Goal: Task Accomplishment & Management: Manage account settings

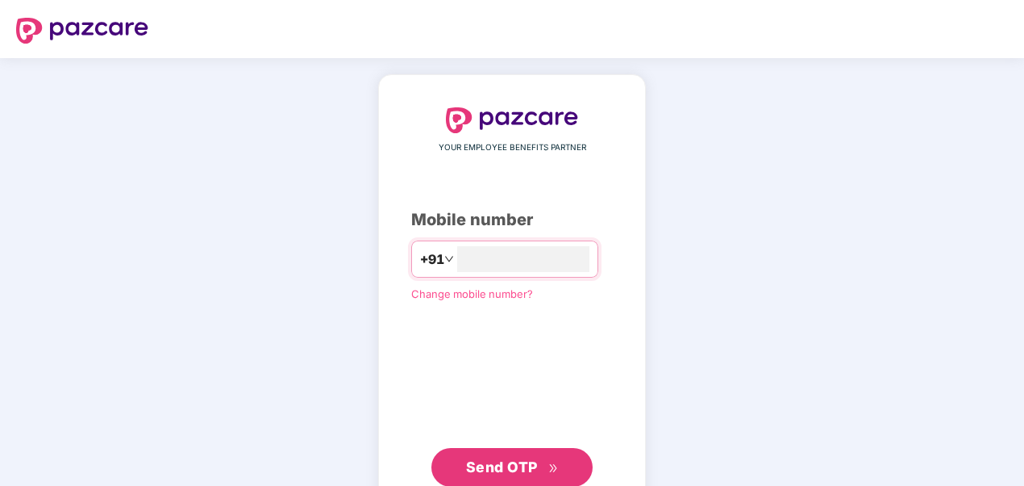
type input "**********"
click at [482, 456] on span "Send OTP" at bounding box center [502, 464] width 72 height 17
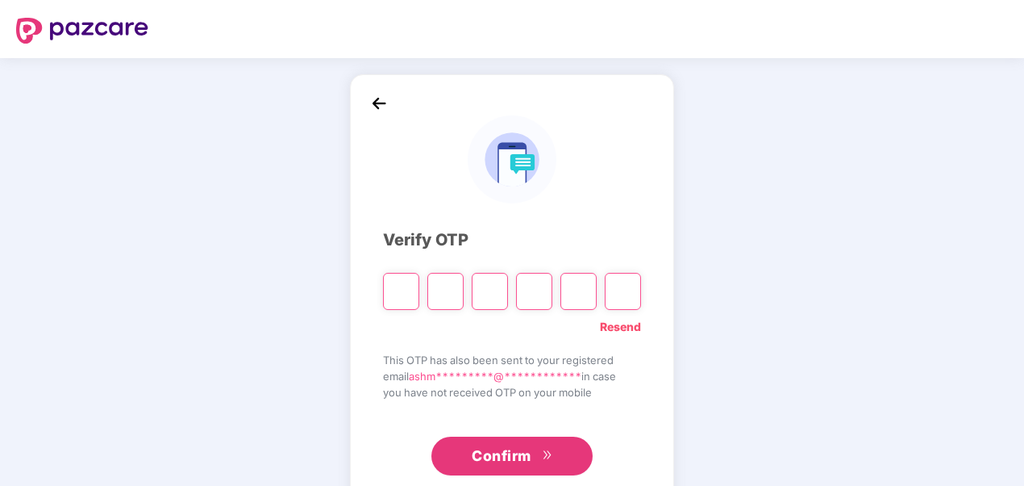
type input "*"
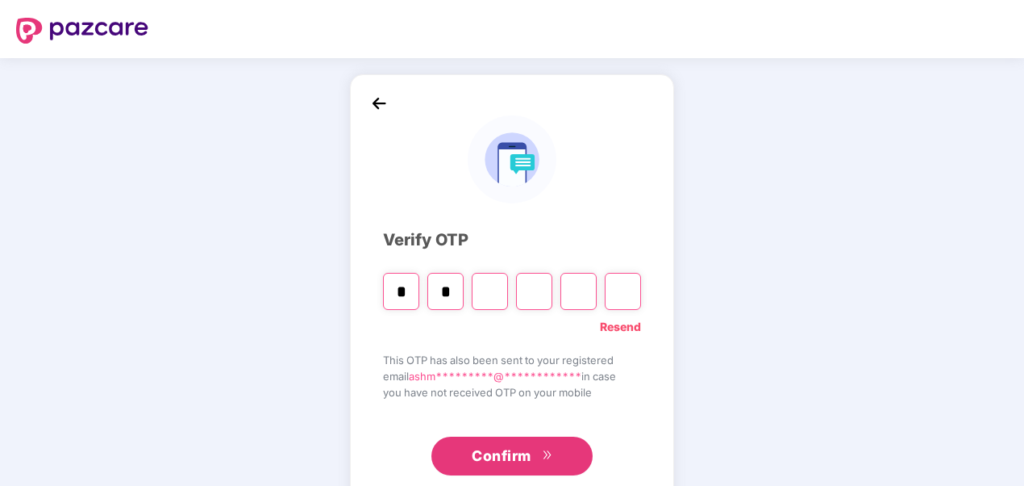
type input "*"
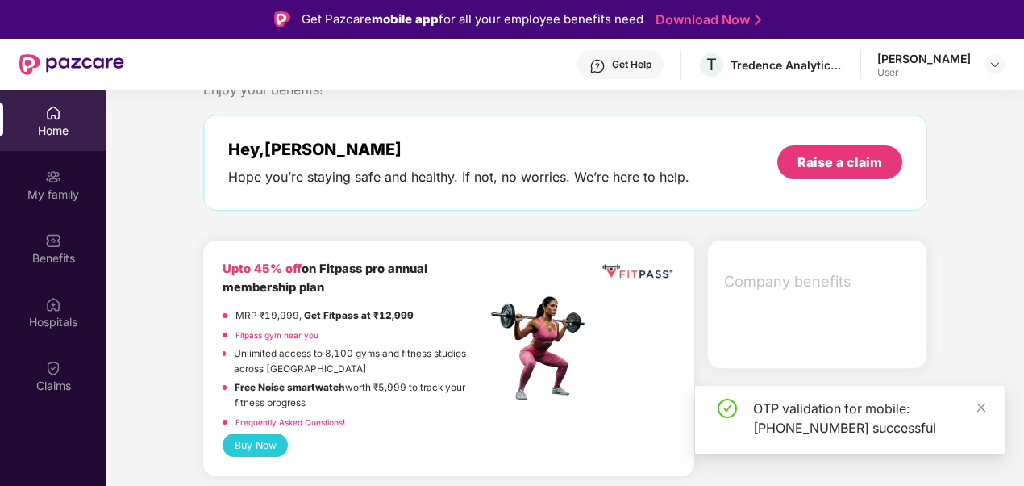
scroll to position [53, 0]
click at [978, 402] on icon "close" at bounding box center [981, 407] width 11 height 11
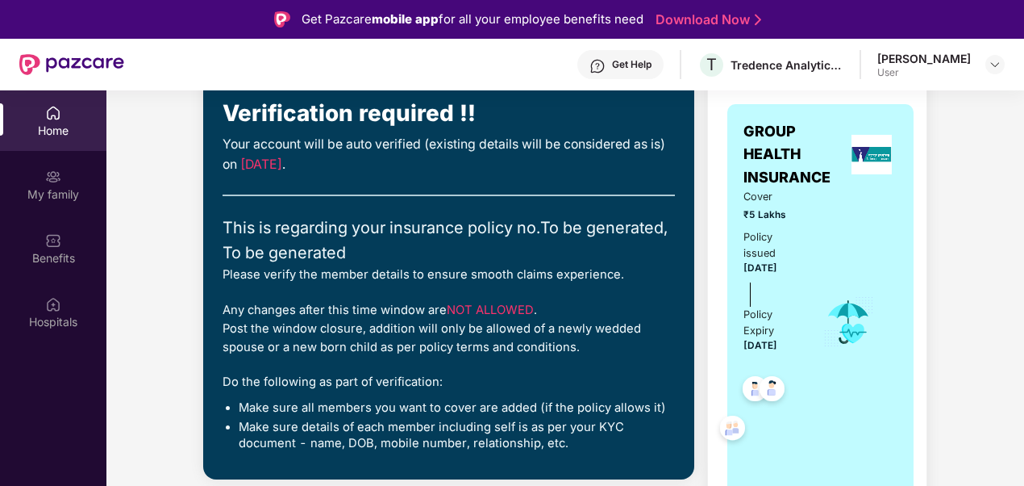
scroll to position [0, 0]
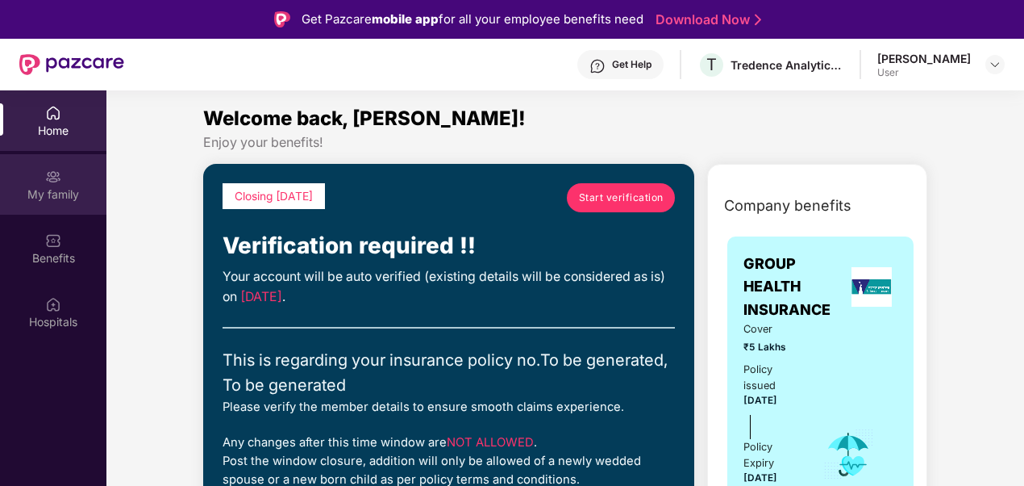
click at [60, 186] on div "My family" at bounding box center [53, 194] width 106 height 16
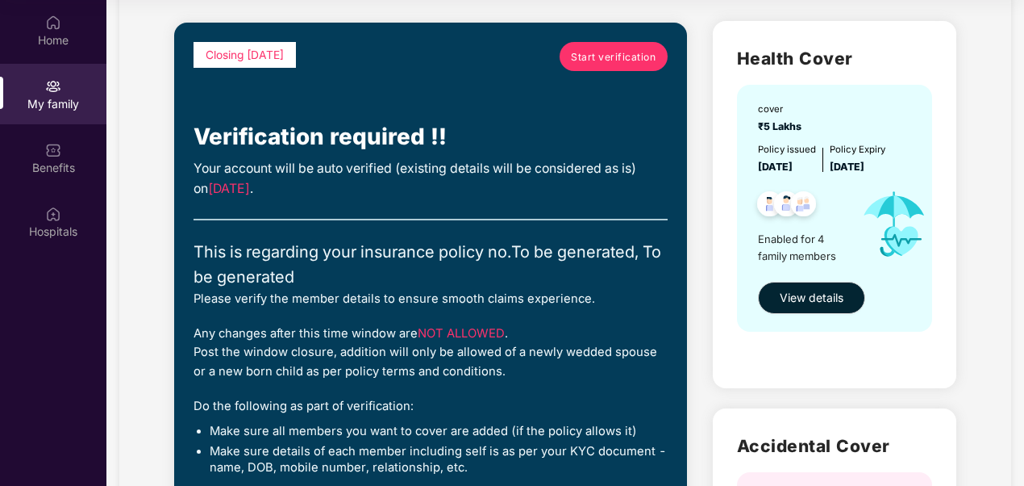
scroll to position [78, 0]
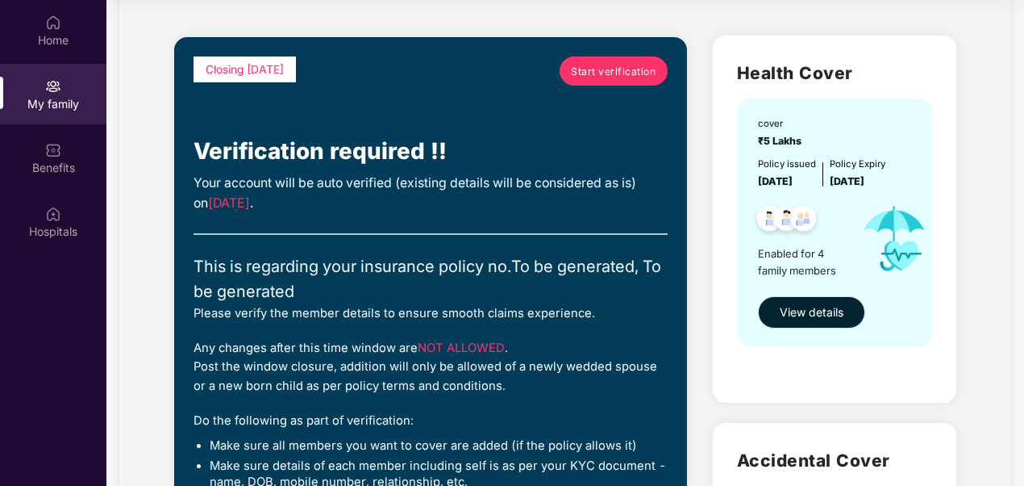
click at [808, 318] on span "View details" at bounding box center [812, 312] width 64 height 18
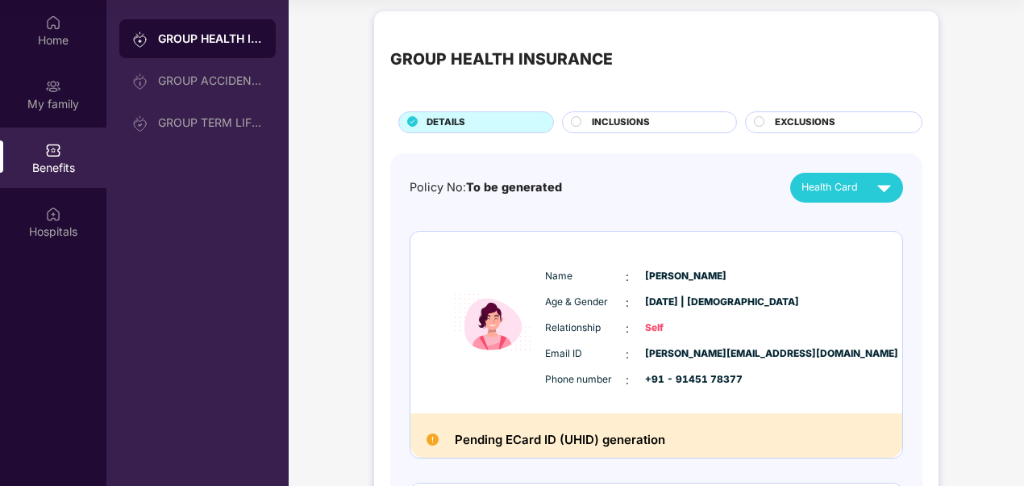
scroll to position [0, 0]
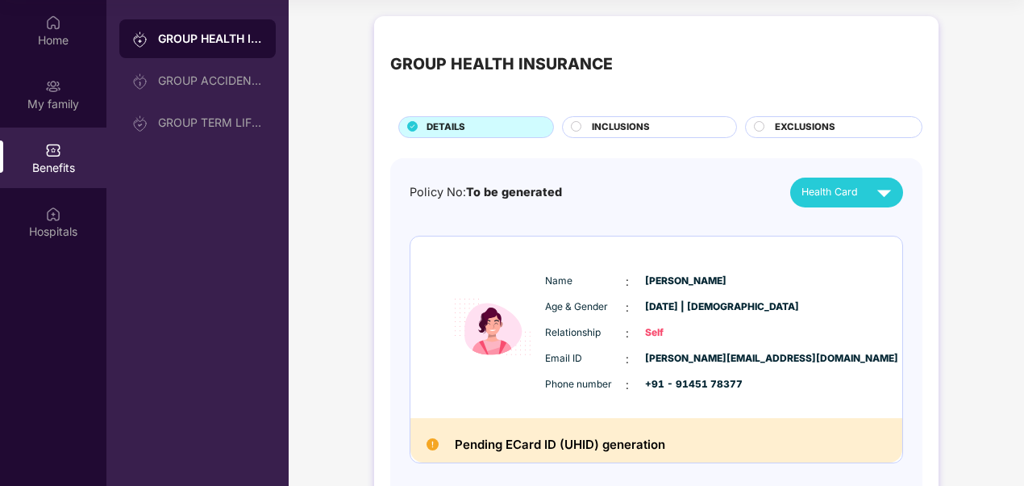
click at [607, 124] on span "INCLUSIONS" at bounding box center [621, 127] width 58 height 15
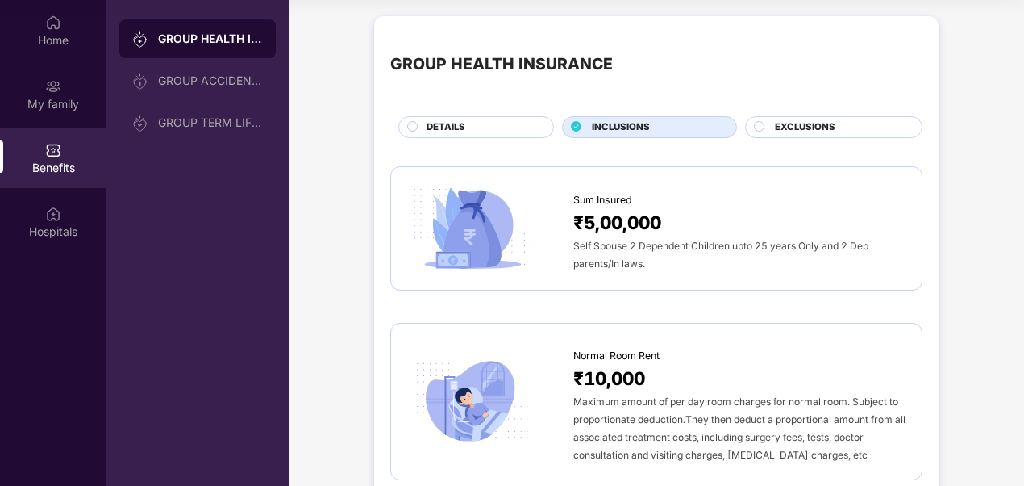
click at [479, 123] on div "DETAILS" at bounding box center [482, 128] width 127 height 17
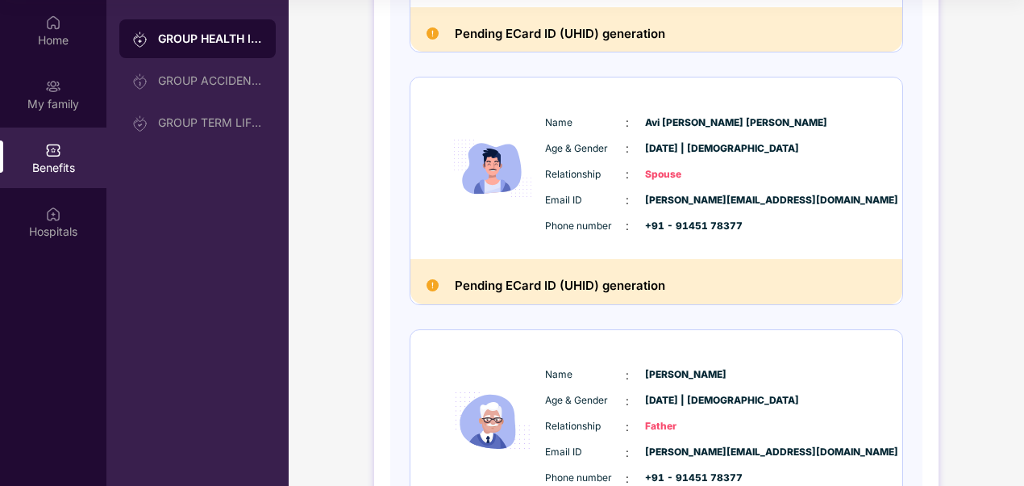
scroll to position [411, 0]
click at [682, 176] on span "Spouse" at bounding box center [685, 173] width 81 height 15
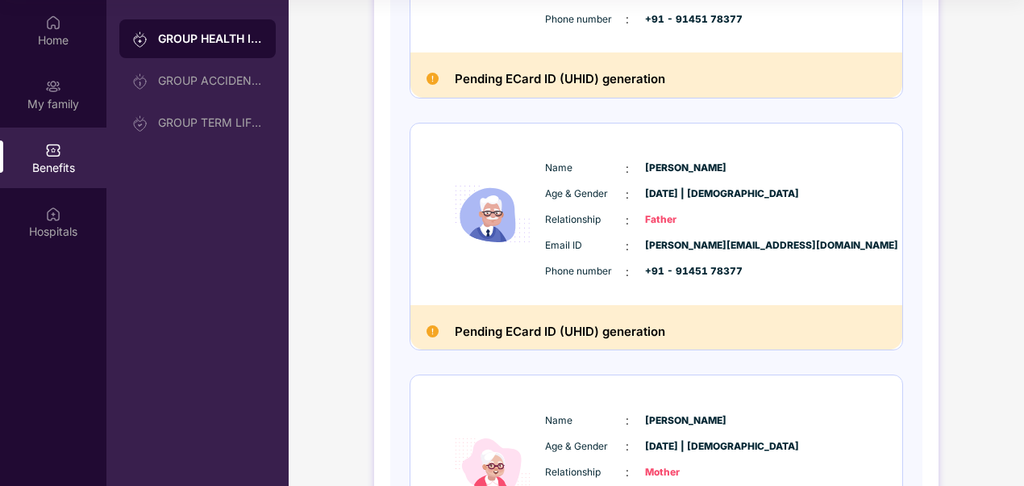
scroll to position [619, 0]
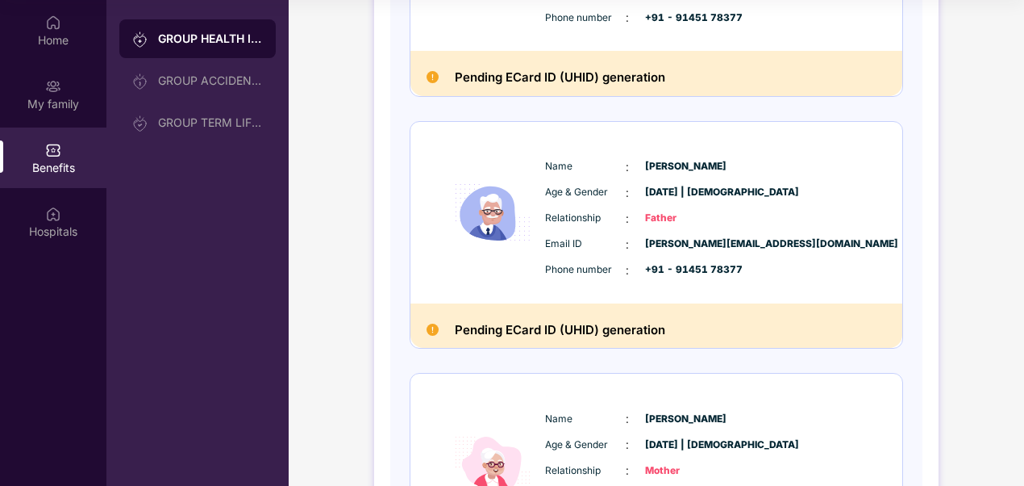
click at [692, 189] on span "[DATE] | [DEMOGRAPHIC_DATA]" at bounding box center [685, 192] width 81 height 15
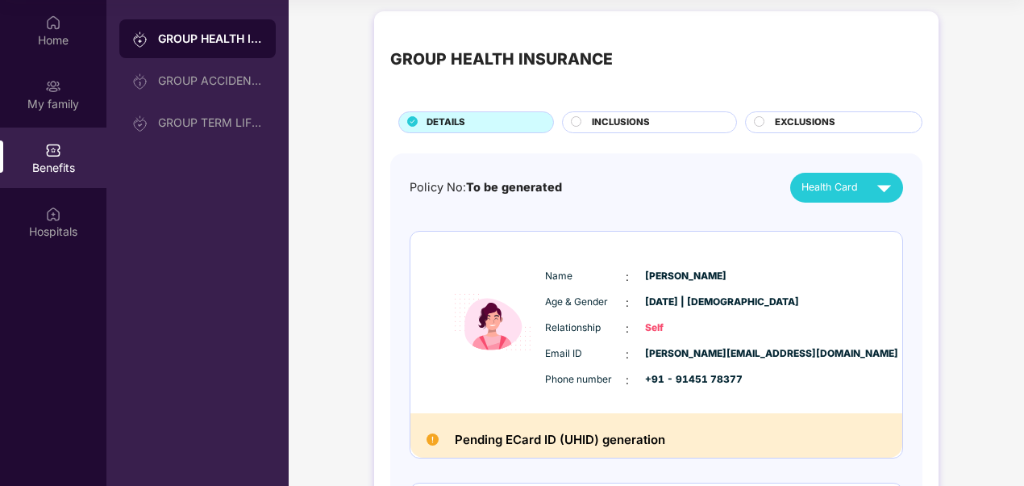
scroll to position [0, 0]
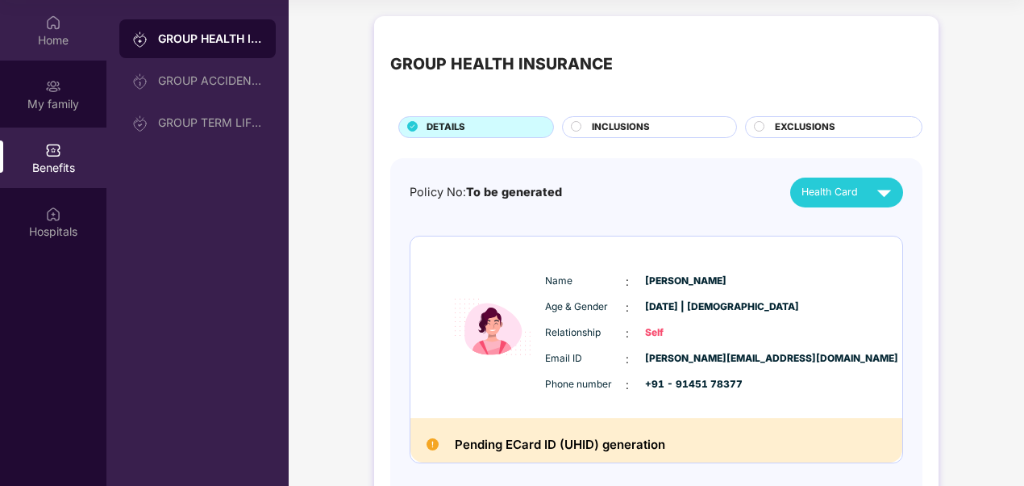
click at [66, 36] on div "Home" at bounding box center [53, 40] width 106 height 16
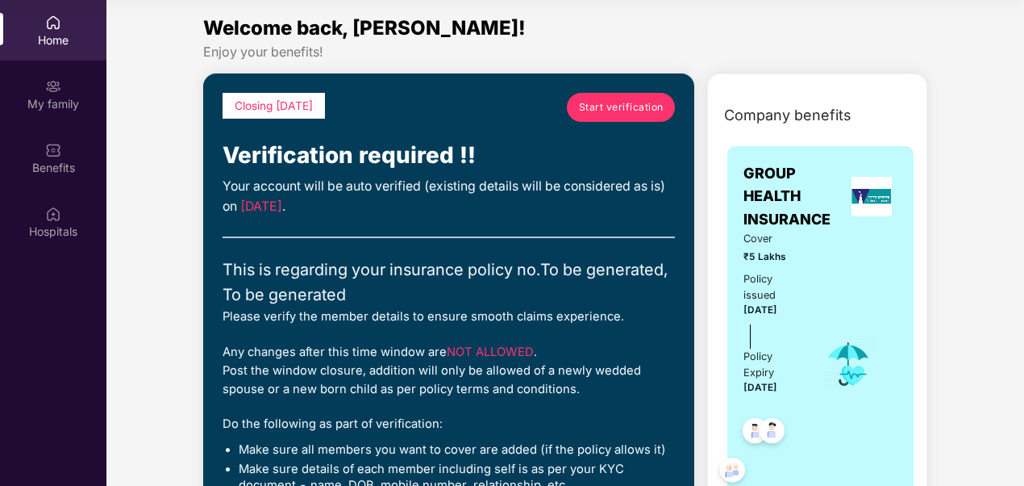
click at [603, 106] on span "Start verification" at bounding box center [621, 106] width 85 height 15
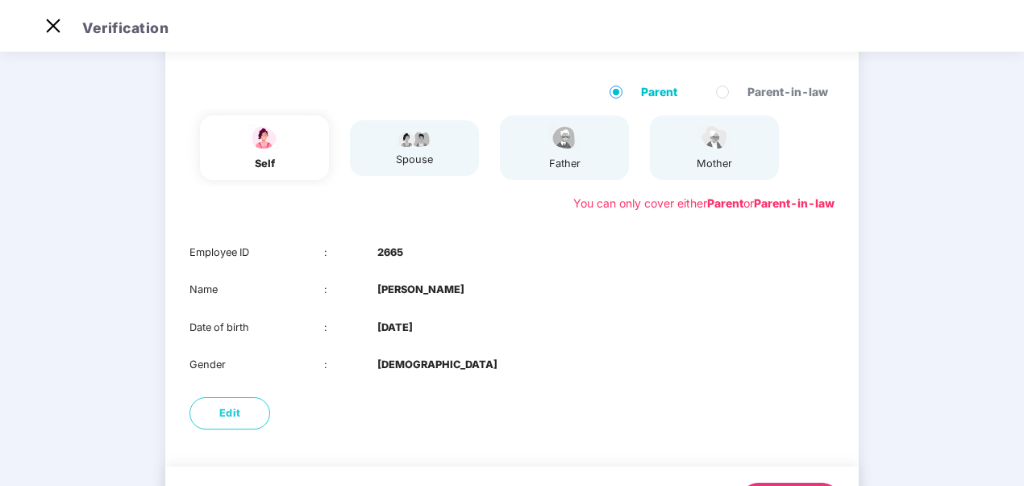
scroll to position [194, 0]
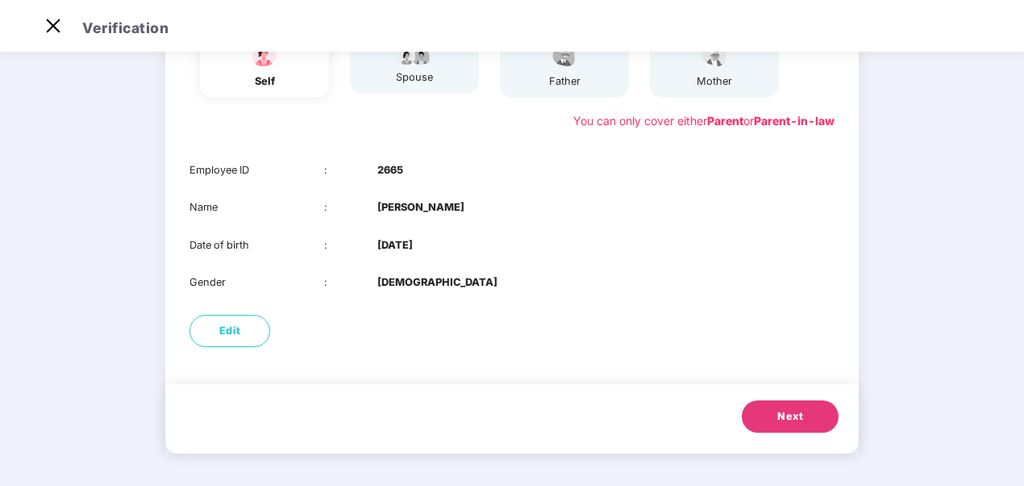
click at [794, 415] on span "Next" at bounding box center [790, 416] width 26 height 16
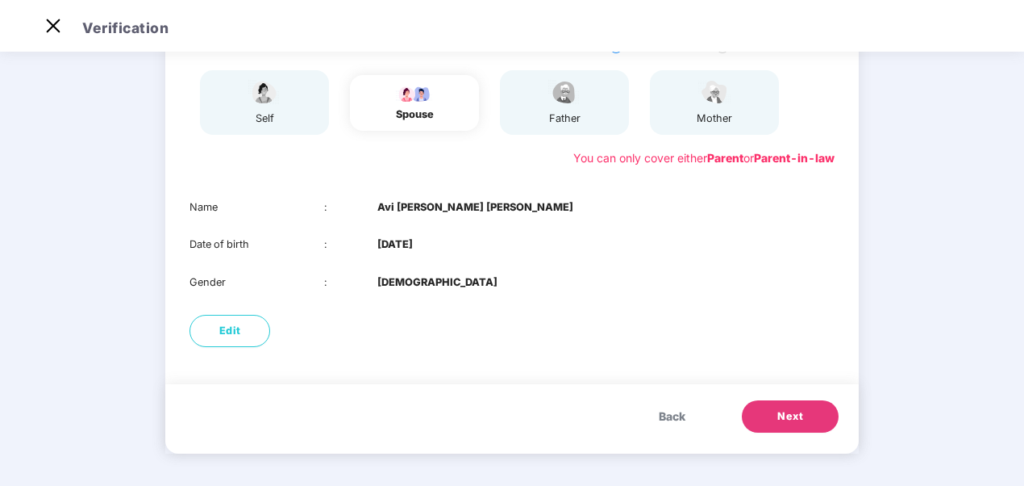
scroll to position [156, 0]
click at [772, 411] on button "Next" at bounding box center [790, 416] width 97 height 32
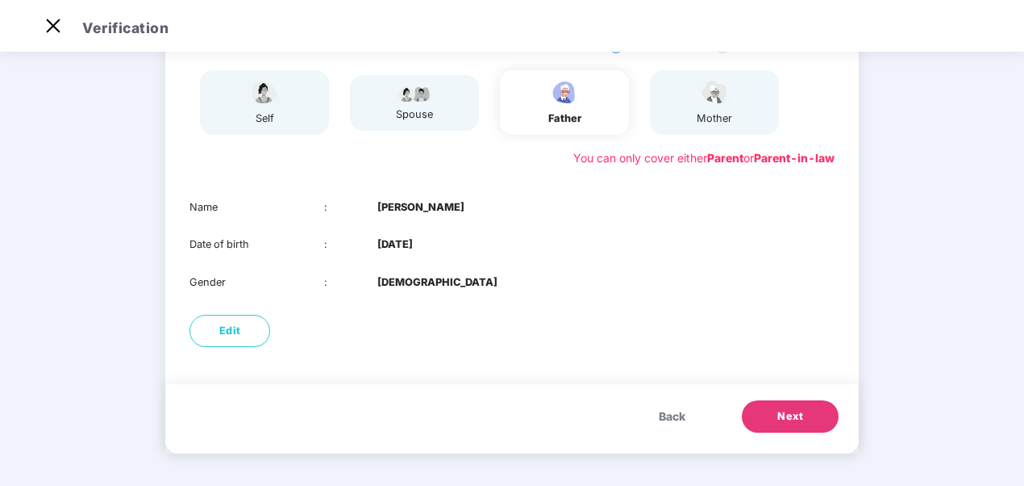
click at [274, 117] on div "self" at bounding box center [264, 118] width 40 height 16
click at [668, 403] on button "Back" at bounding box center [672, 416] width 59 height 32
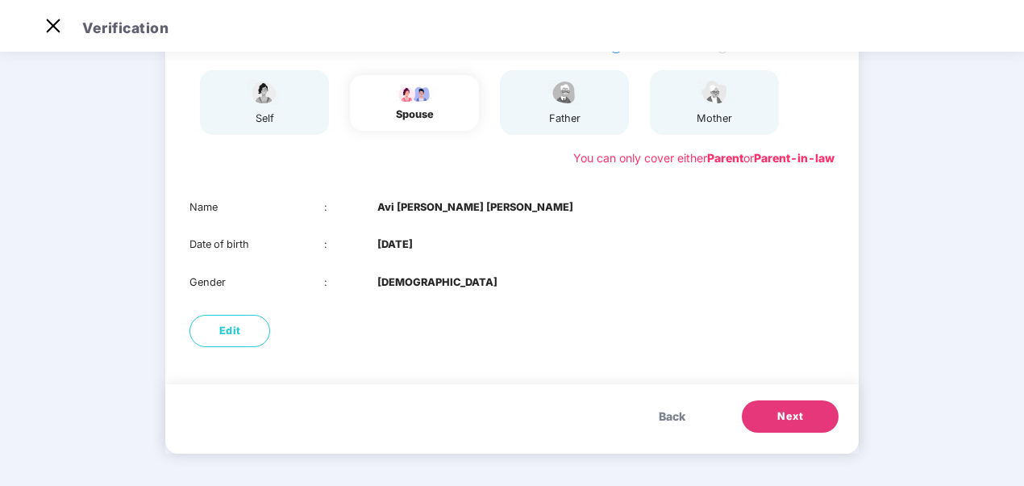
click at [666, 403] on button "Back" at bounding box center [672, 416] width 59 height 32
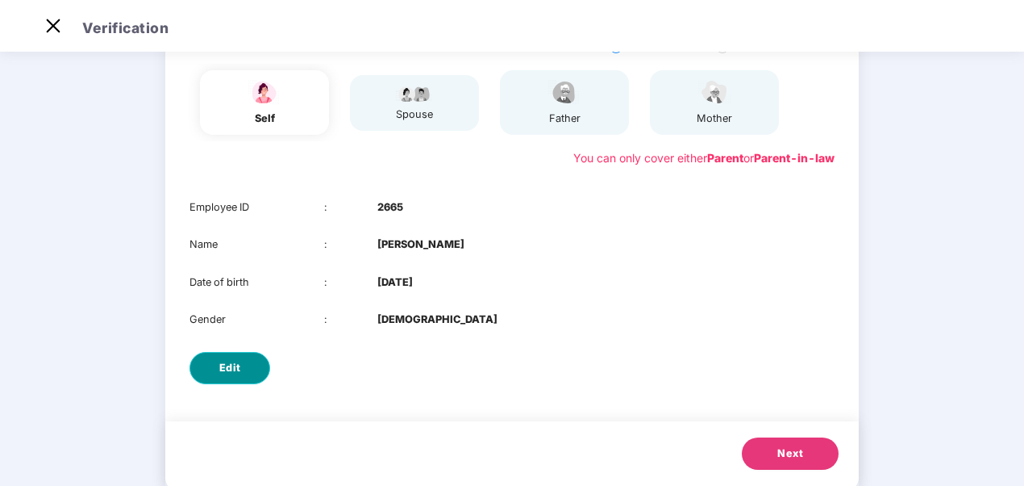
click at [215, 369] on button "Edit" at bounding box center [230, 368] width 81 height 32
select select "******"
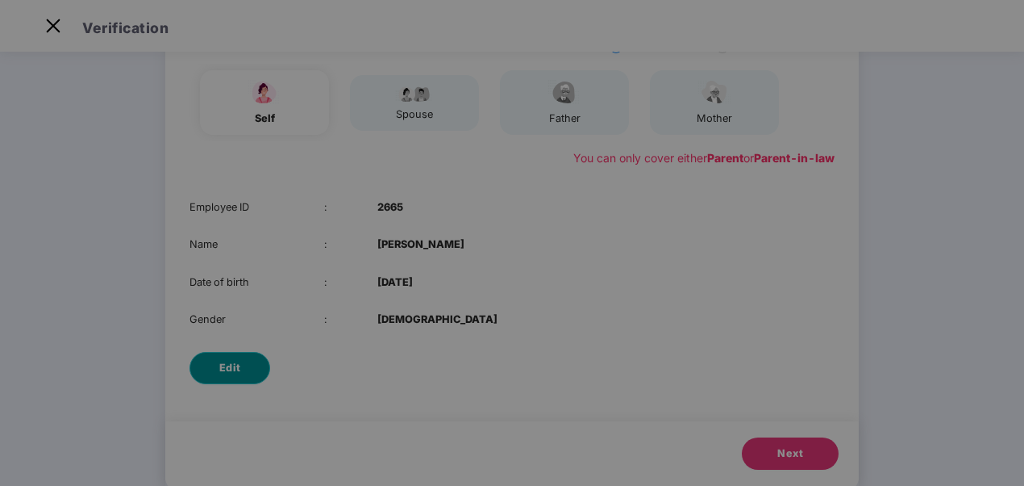
scroll to position [0, 0]
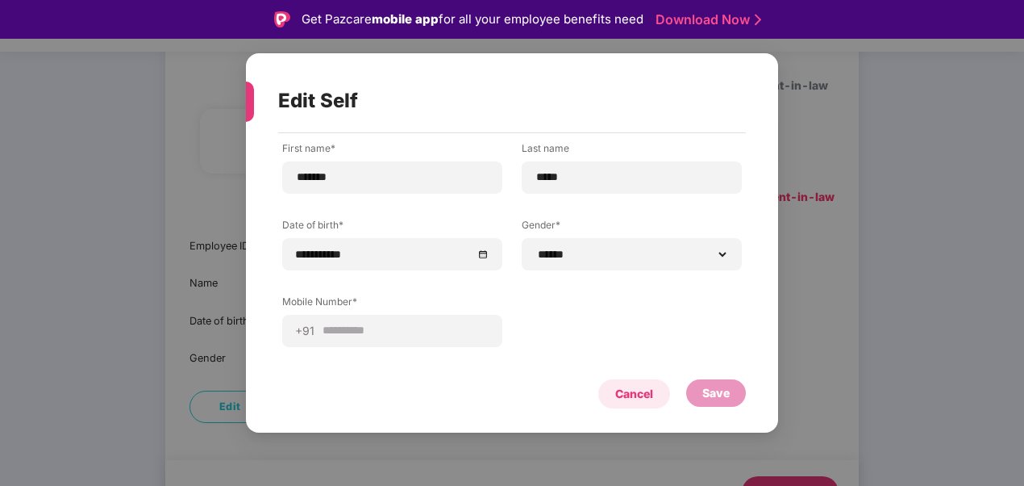
click at [648, 398] on div "Cancel" at bounding box center [634, 394] width 38 height 18
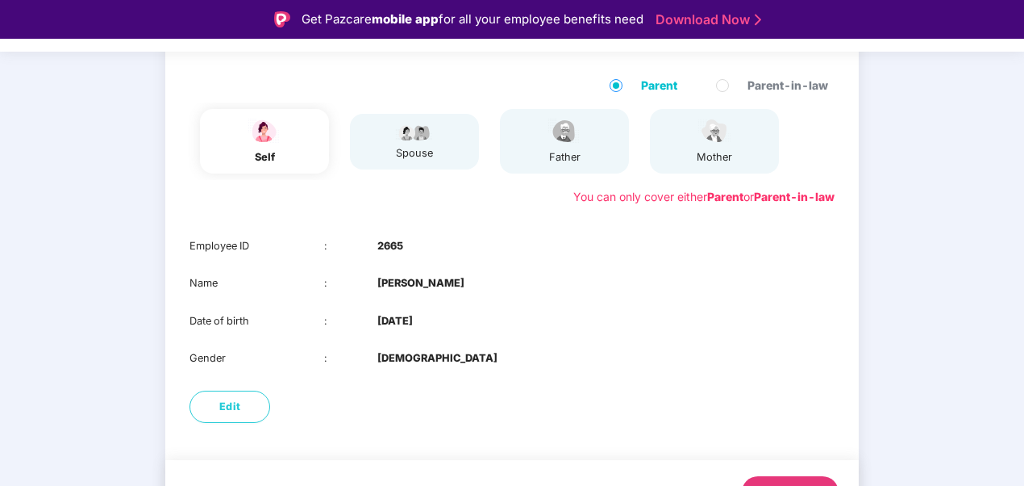
scroll to position [194, 0]
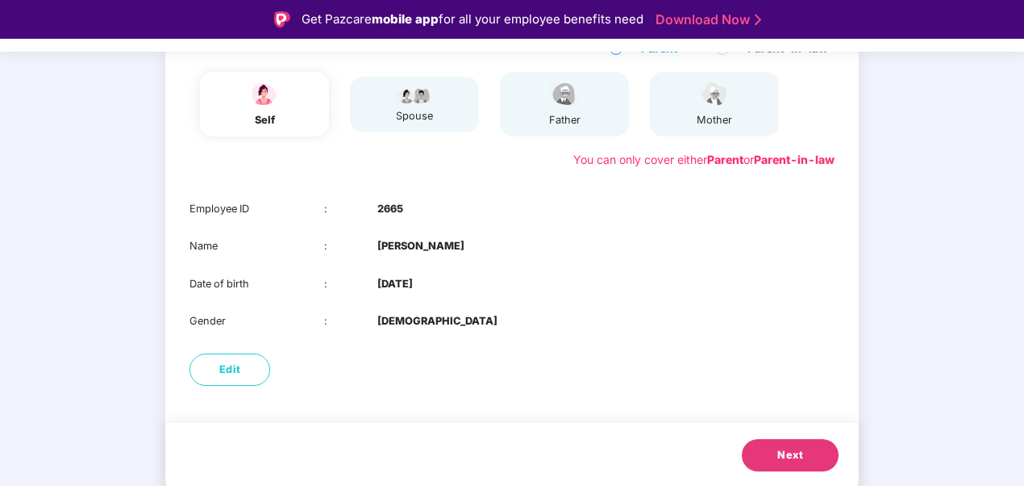
click at [781, 452] on span "Next" at bounding box center [790, 455] width 26 height 16
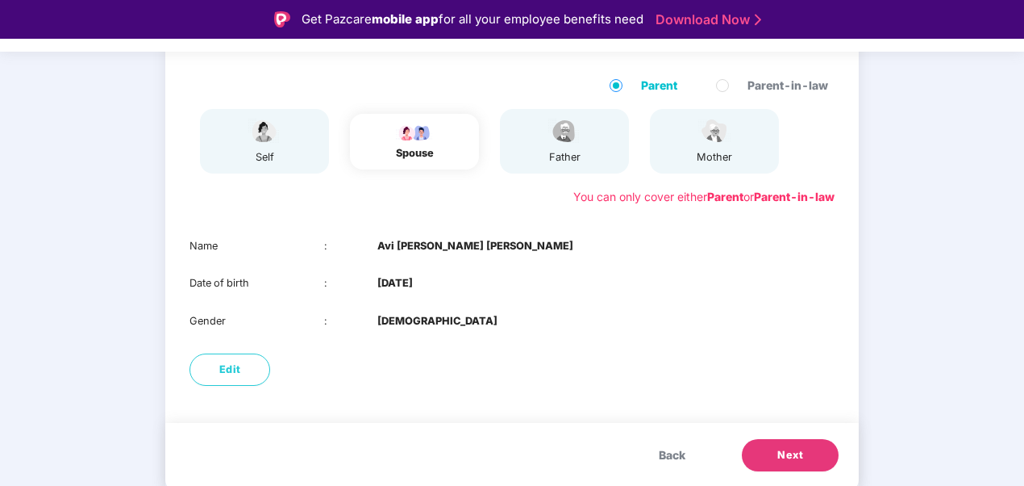
scroll to position [156, 0]
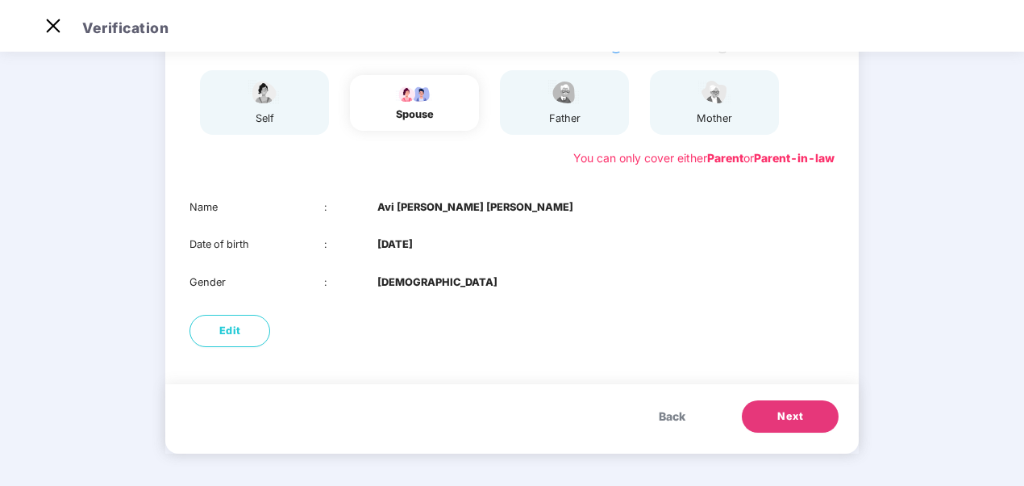
click at [776, 412] on button "Next" at bounding box center [790, 416] width 97 height 32
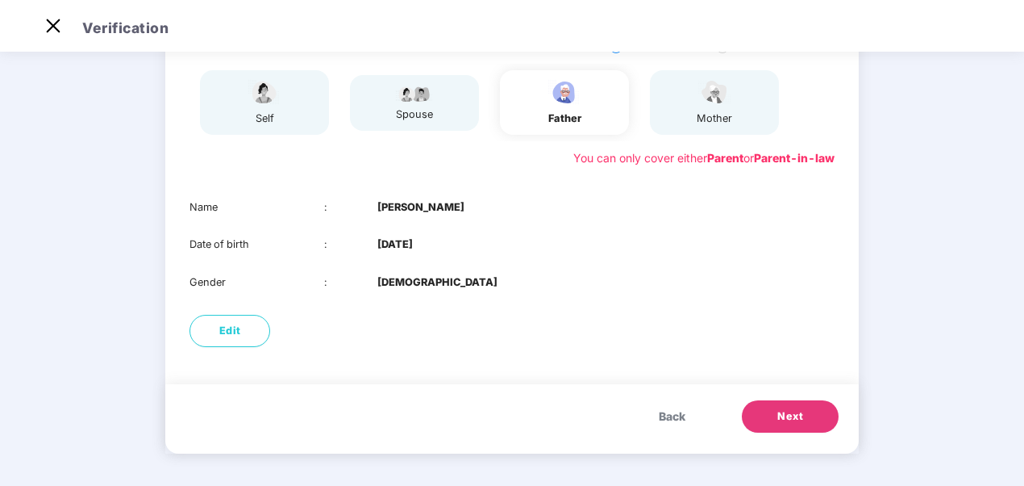
click at [792, 407] on button "Next" at bounding box center [790, 416] width 97 height 32
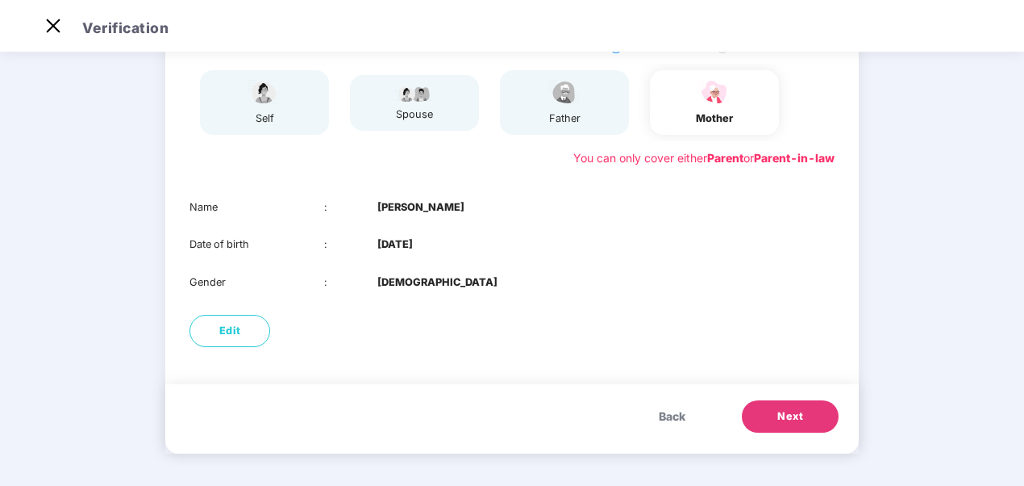
click at [785, 415] on span "Next" at bounding box center [790, 416] width 26 height 16
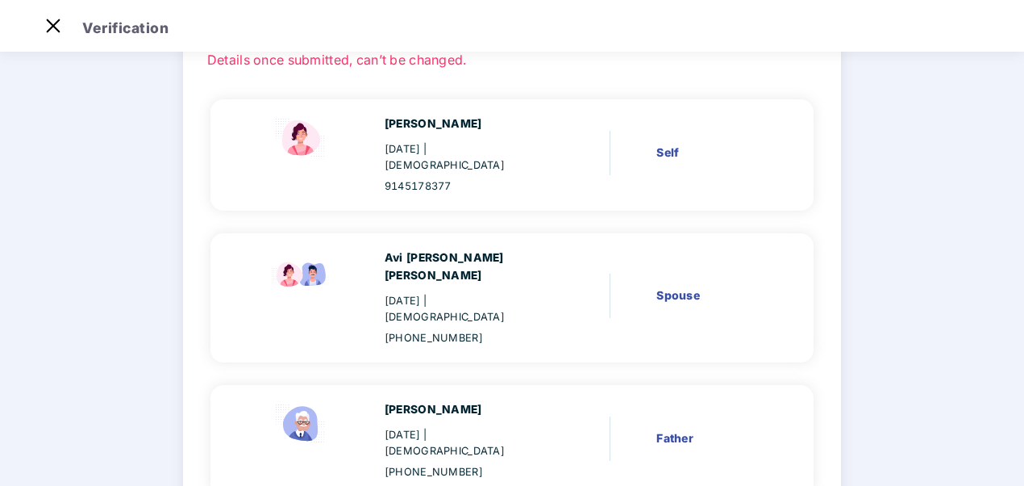
scroll to position [311, 0]
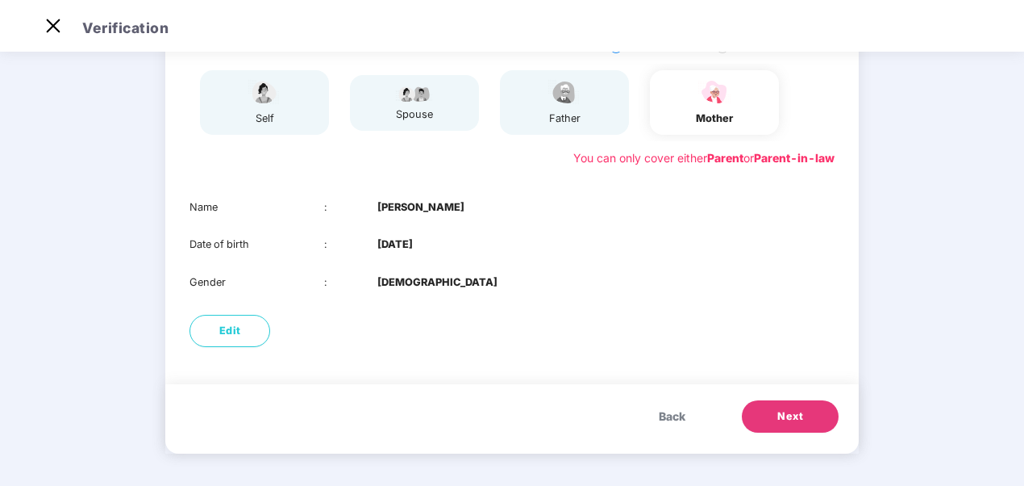
click at [625, 415] on div "Back Next" at bounding box center [512, 418] width 694 height 69
click at [60, 18] on img at bounding box center [53, 26] width 26 height 26
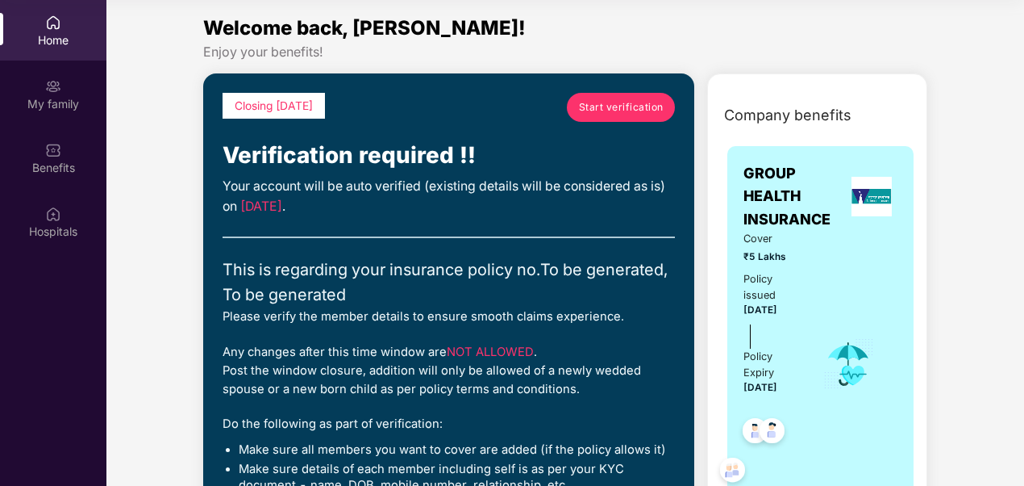
scroll to position [40, 0]
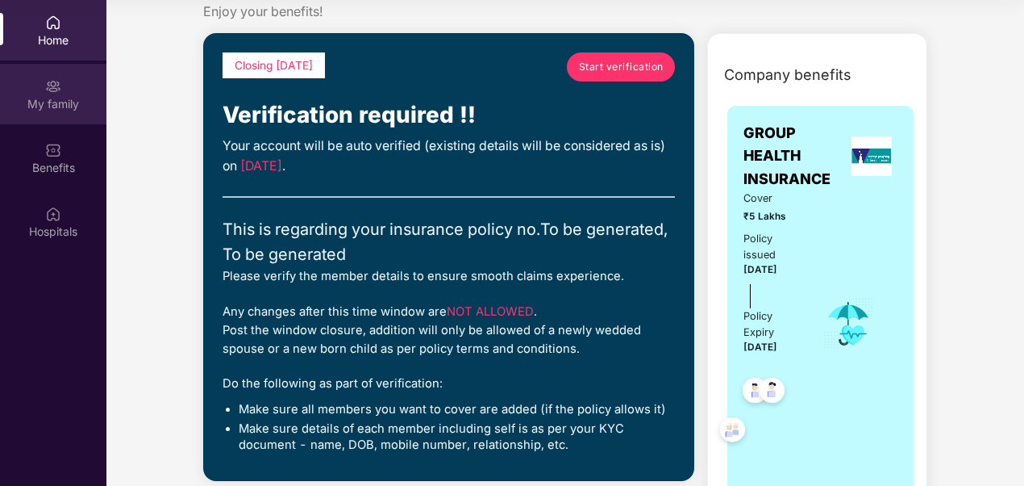
click at [61, 76] on div "My family" at bounding box center [53, 94] width 106 height 60
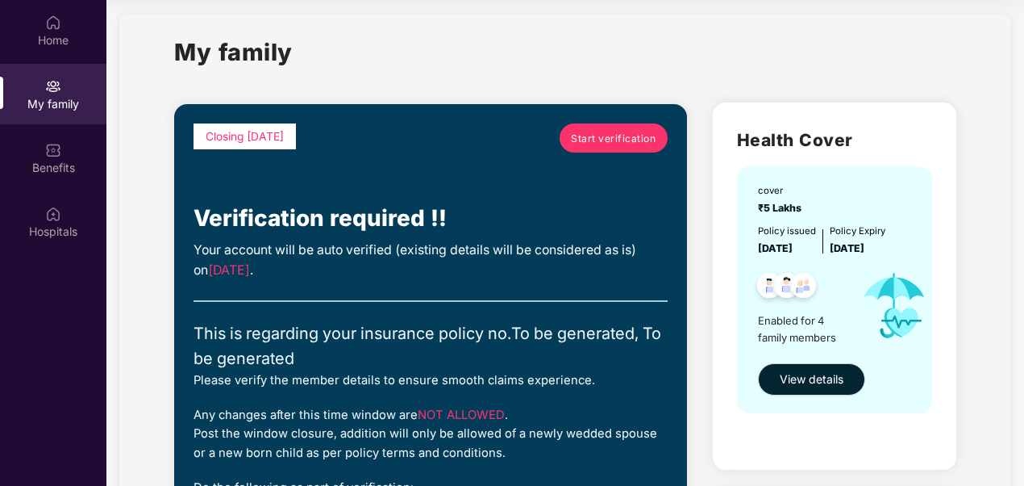
scroll to position [0, 0]
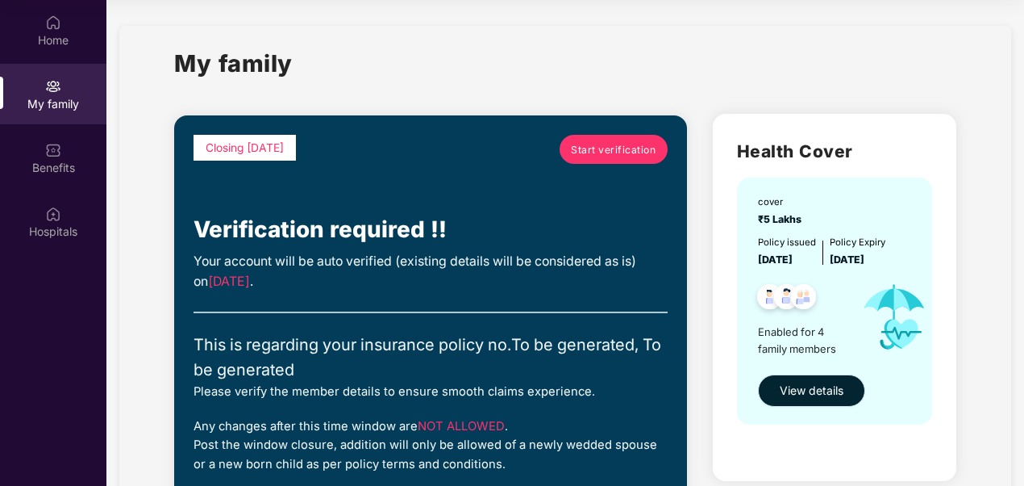
click at [802, 403] on button "View details" at bounding box center [811, 390] width 107 height 32
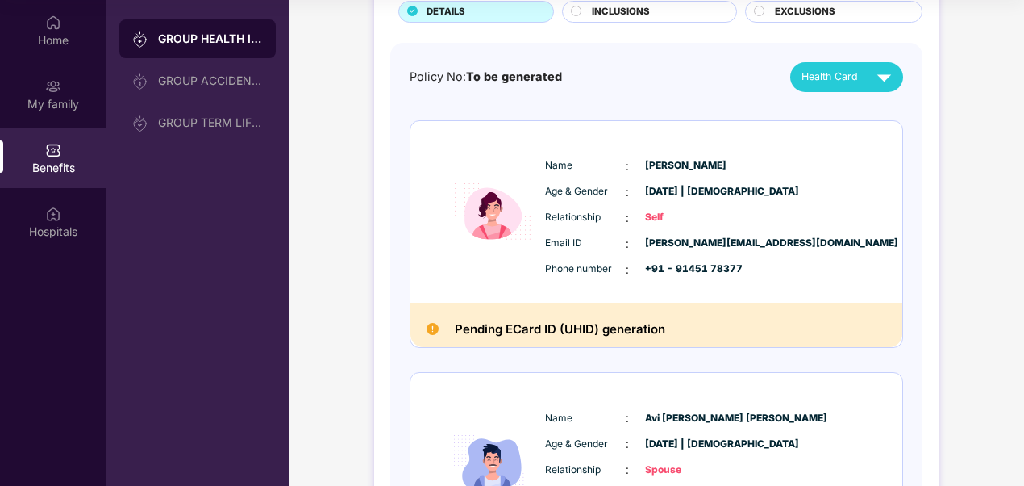
scroll to position [116, 0]
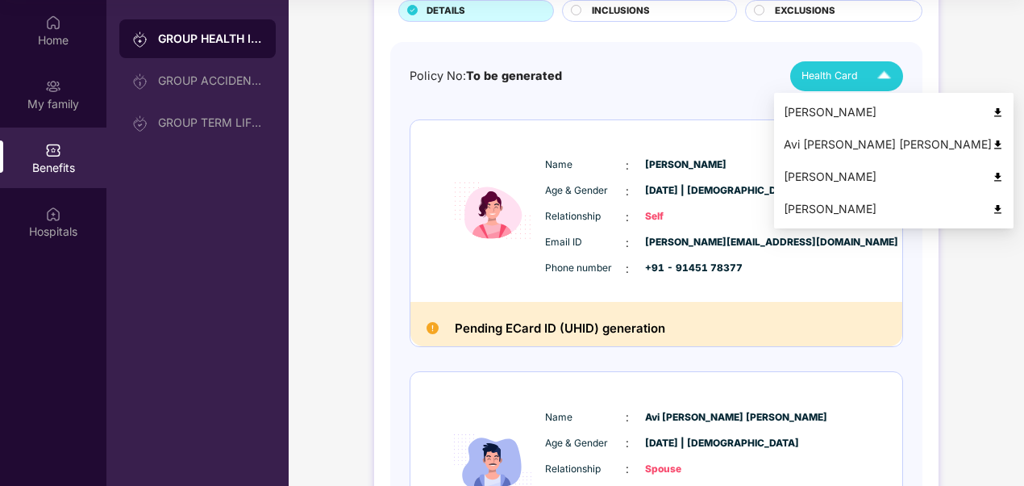
click at [843, 82] on span "Health Card" at bounding box center [830, 76] width 56 height 16
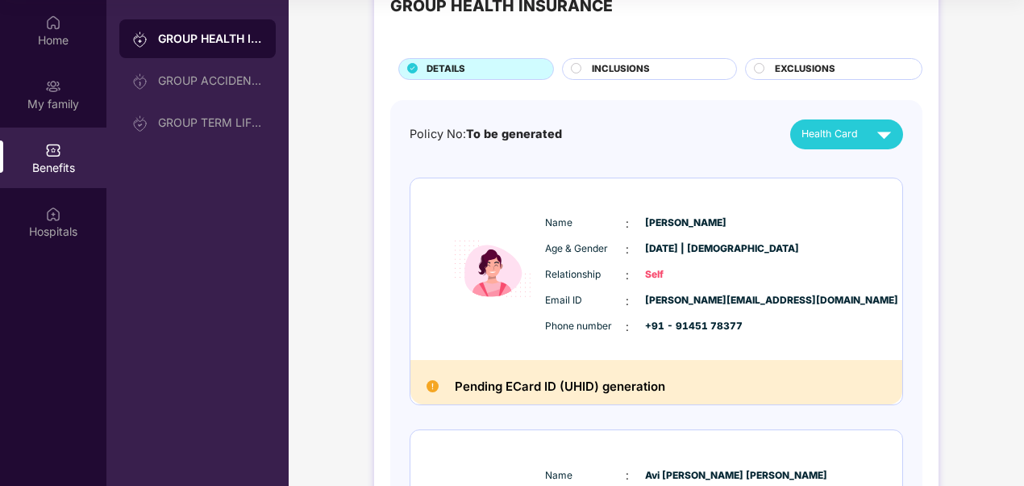
scroll to position [0, 0]
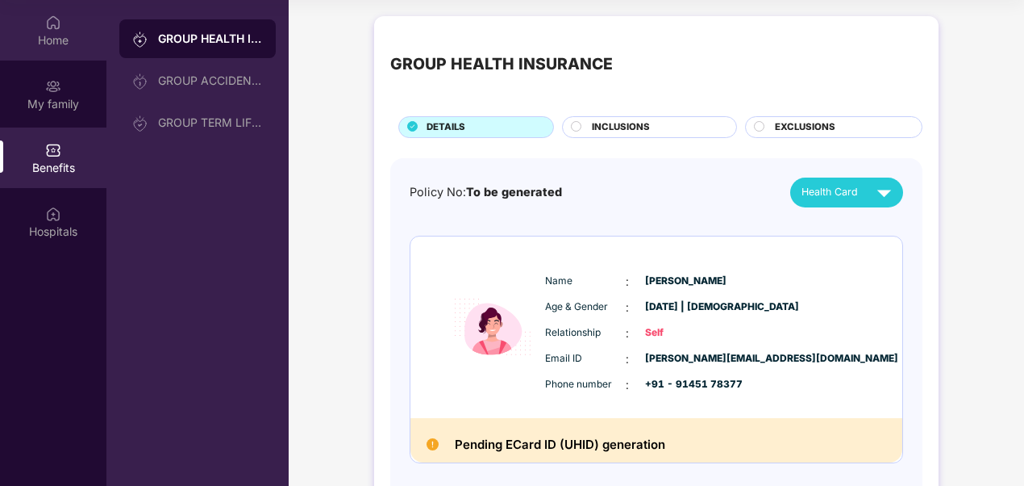
click at [63, 48] on div "Home" at bounding box center [53, 30] width 106 height 60
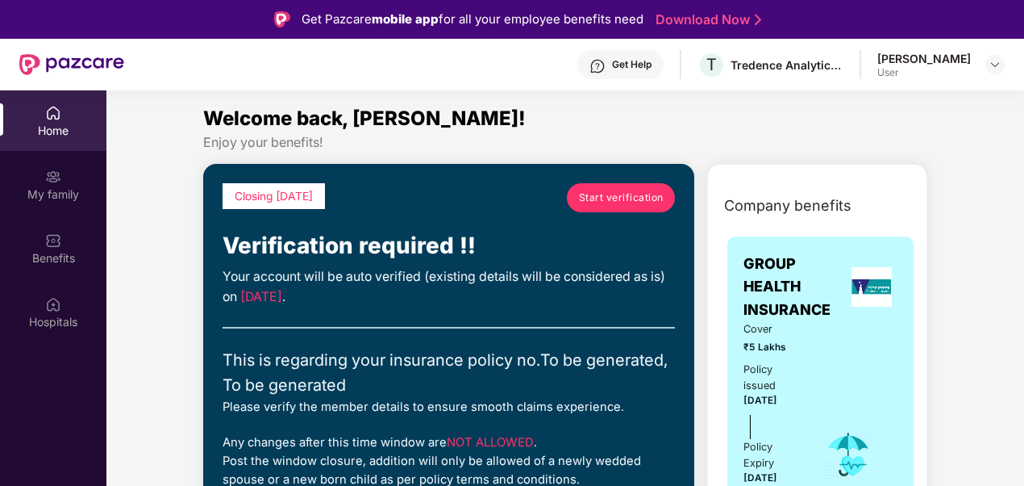
click at [919, 65] on div "[PERSON_NAME]" at bounding box center [925, 58] width 94 height 15
click at [989, 69] on img at bounding box center [995, 64] width 13 height 13
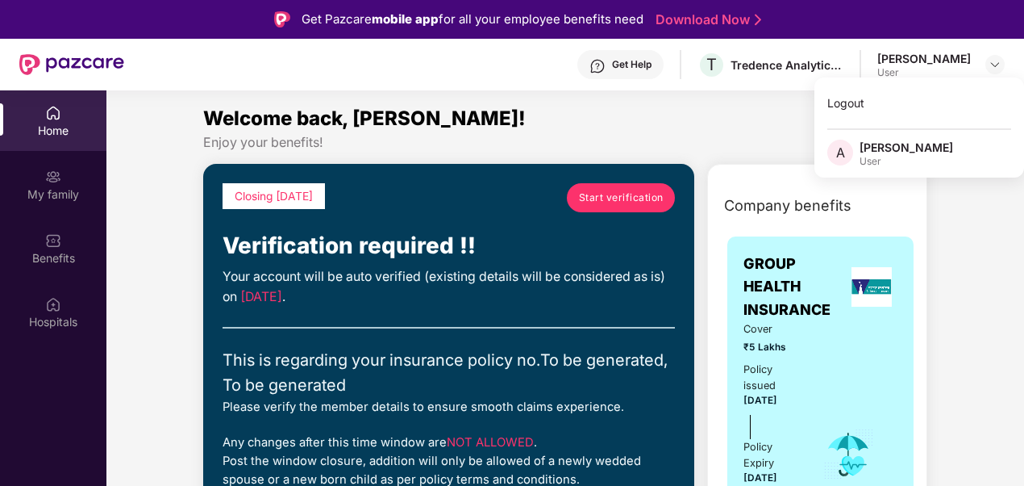
click at [670, 108] on div "Welcome back, [PERSON_NAME]!" at bounding box center [565, 118] width 724 height 31
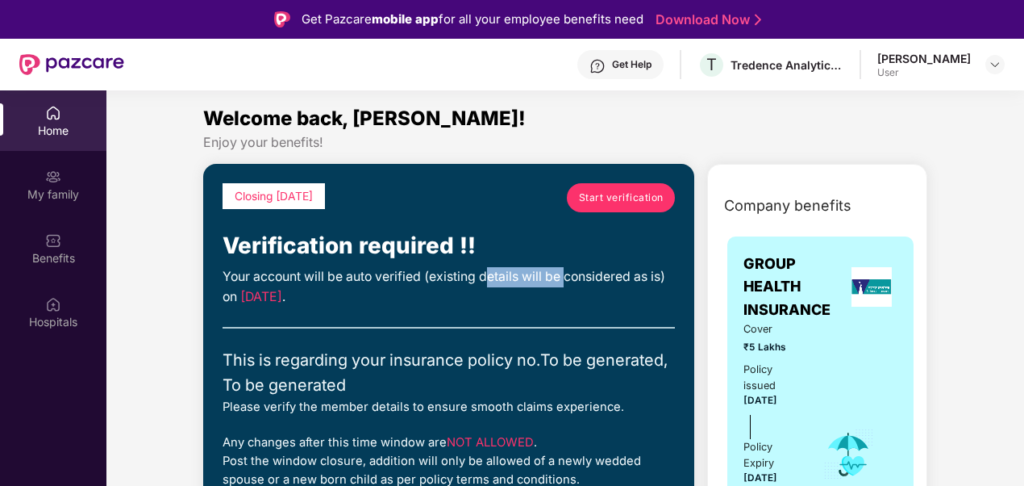
drag, startPoint x: 500, startPoint y: 268, endPoint x: 505, endPoint y: 288, distance: 20.7
click at [546, 282] on div "Your account will be auto verified (existing details will be considered as is) …" at bounding box center [449, 287] width 452 height 40
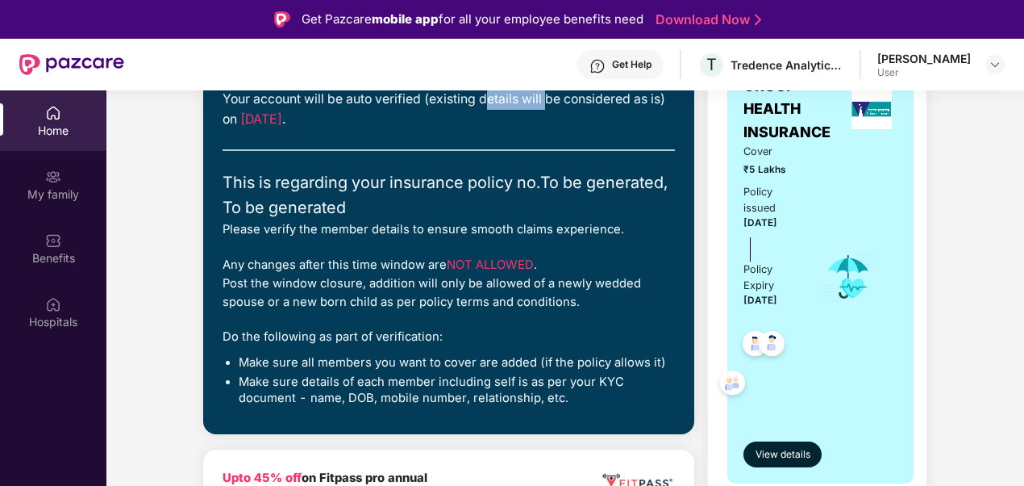
scroll to position [181, 0]
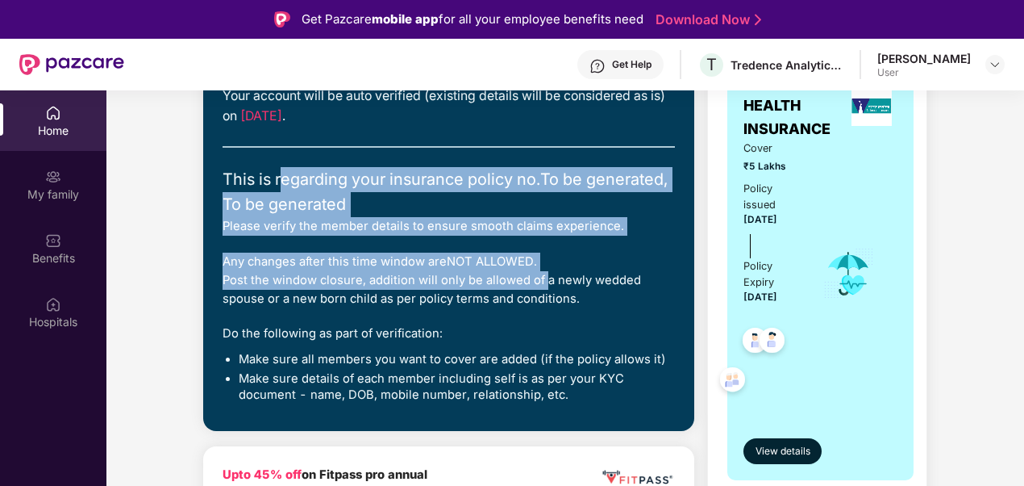
drag, startPoint x: 365, startPoint y: 187, endPoint x: 540, endPoint y: 271, distance: 194.8
click at [540, 271] on div "Closing [DATE] Start verification Verification required !! Your account will be…" at bounding box center [449, 206] width 452 height 409
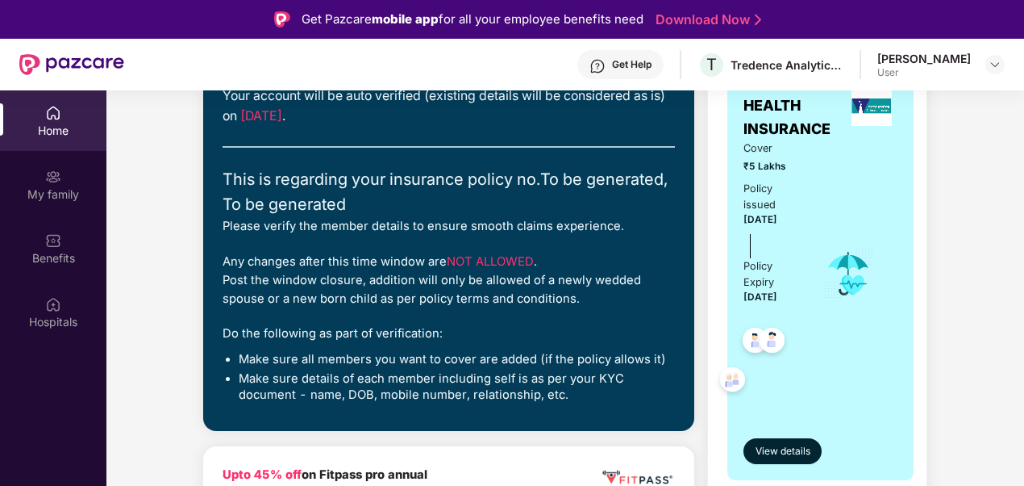
drag, startPoint x: 540, startPoint y: 271, endPoint x: 531, endPoint y: 339, distance: 68.4
click at [531, 339] on div "Do the following as part of verification:" at bounding box center [449, 333] width 452 height 19
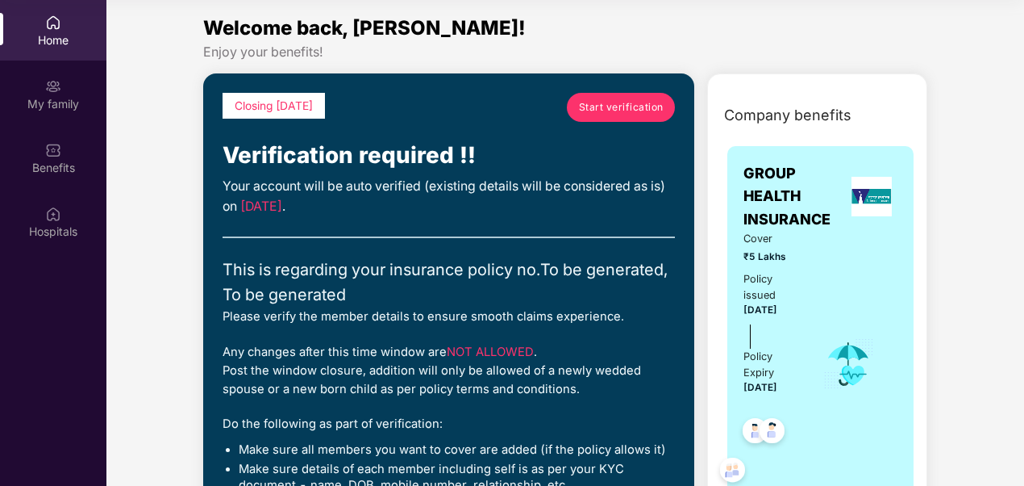
scroll to position [0, 0]
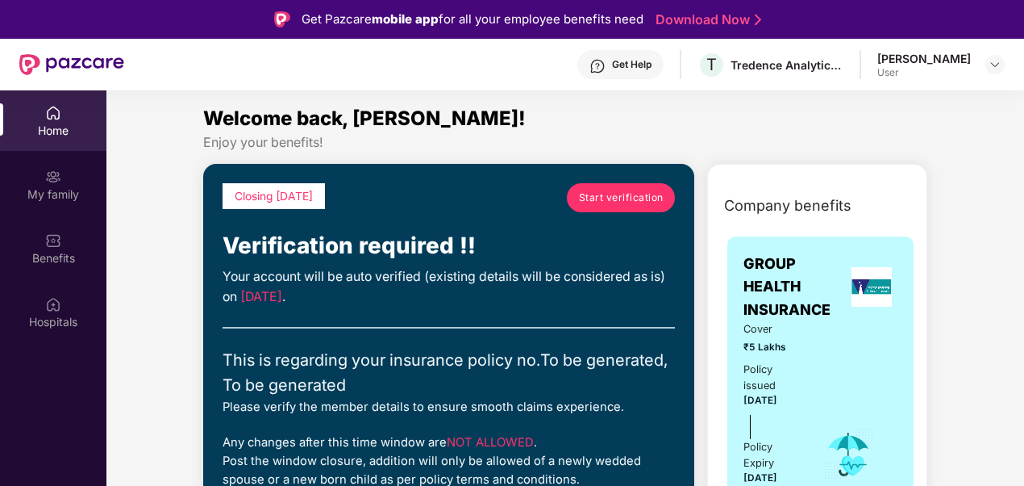
click at [639, 65] on div "Get Help" at bounding box center [632, 64] width 40 height 13
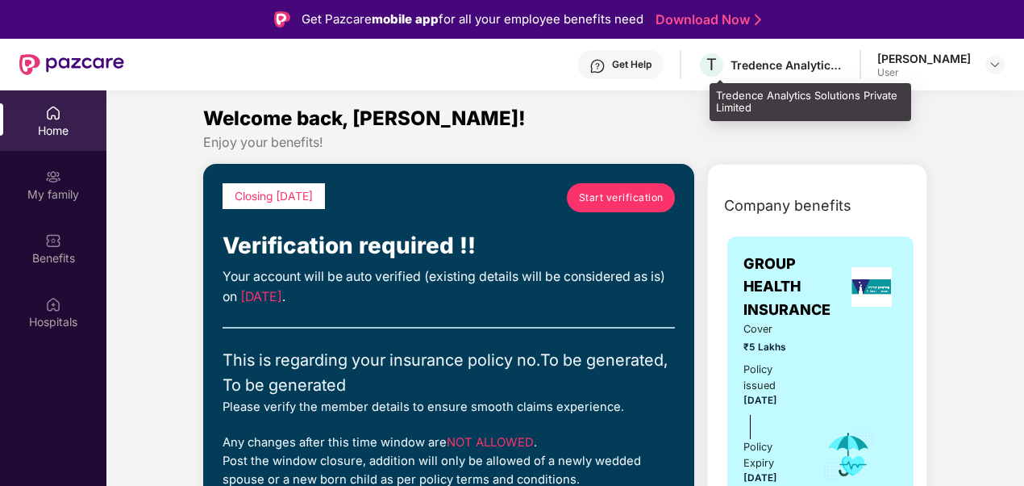
click at [802, 57] on div "Tredence Analytics Solutions Private Limited" at bounding box center [787, 64] width 113 height 15
click at [717, 56] on span "T" at bounding box center [712, 64] width 10 height 19
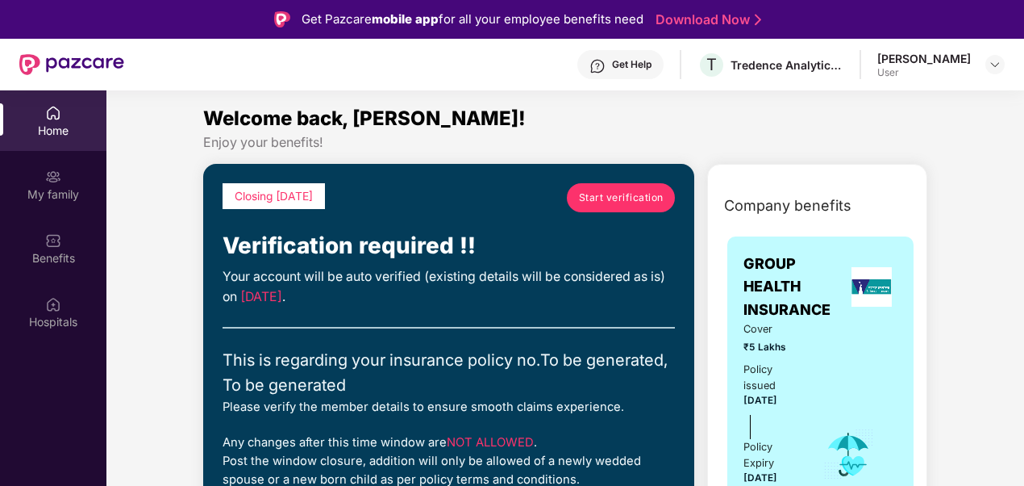
click at [639, 61] on div "Get Help" at bounding box center [632, 64] width 40 height 13
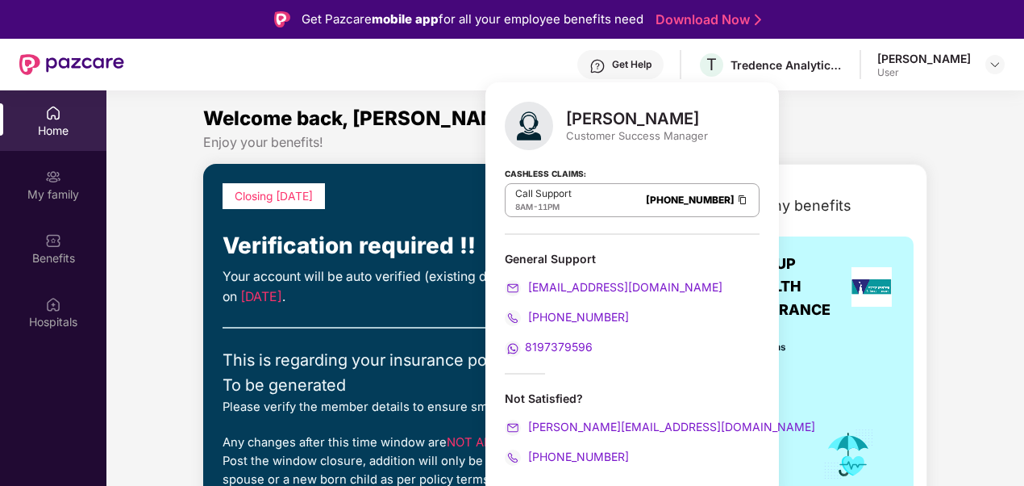
scroll to position [90, 0]
